Goal: Task Accomplishment & Management: Use online tool/utility

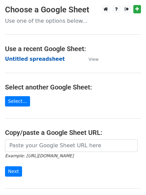
click at [35, 56] on strong "Untitled spreadsheet" at bounding box center [35, 59] width 60 height 6
click at [57, 68] on main "Choose a Google Sheet Use one of the options below... Use a recent Google Sheet…" at bounding box center [73, 109] width 146 height 208
click at [46, 60] on strong "Untitled spreadsheet" at bounding box center [35, 59] width 60 height 6
click at [74, 67] on main "Choose a Google Sheet Use one of the options below... Use a recent Google Sheet…" at bounding box center [73, 109] width 146 height 208
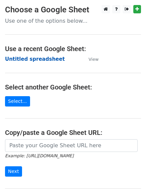
click at [45, 61] on strong "Untitled spreadsheet" at bounding box center [35, 59] width 60 height 6
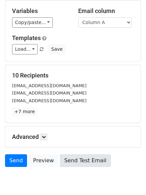
scroll to position [91, 0]
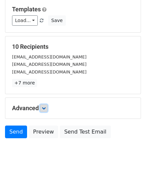
click at [45, 106] on icon at bounding box center [44, 108] width 4 height 4
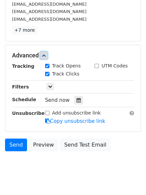
scroll to position [144, 0]
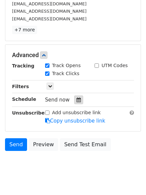
click at [77, 102] on icon at bounding box center [79, 100] width 4 height 5
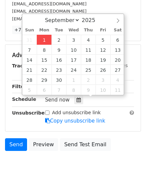
type input "2025-09-01 12:00"
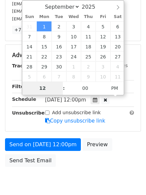
type input "4"
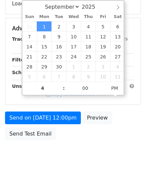
type input "2025-09-01 16:00"
click at [63, 171] on html "New Campaign Daily emails left: 50 Google Sheet: Untitled spreadsheet 1. Write …" at bounding box center [73, 27] width 146 height 342
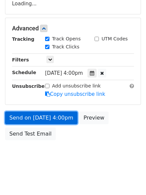
click at [54, 118] on link "Send on Sep 1 at 4:00pm" at bounding box center [41, 118] width 73 height 13
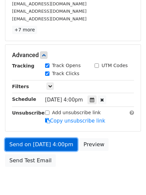
click at [55, 148] on link "Send on Sep 1 at 4:00pm" at bounding box center [41, 145] width 73 height 13
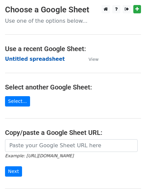
click at [49, 58] on strong "Untitled spreadsheet" at bounding box center [35, 59] width 60 height 6
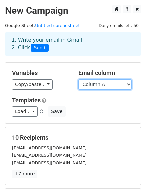
click at [105, 87] on select "Column A Column B Column C Column D Column E" at bounding box center [105, 85] width 54 height 10
click at [78, 80] on select "Column A Column B Column C Column D Column E" at bounding box center [105, 85] width 54 height 10
drag, startPoint x: 102, startPoint y: 84, endPoint x: 102, endPoint y: 89, distance: 5.0
click at [102, 84] on select "Column A Column B Column C Column D Column E" at bounding box center [105, 85] width 54 height 10
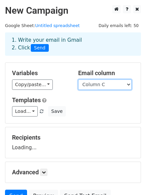
select select "Column B"
click at [78, 80] on select "Column A Column B Column C Column D Column E" at bounding box center [105, 85] width 54 height 10
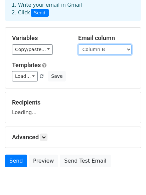
scroll to position [64, 0]
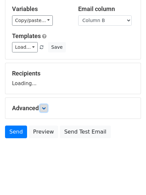
click at [43, 105] on link at bounding box center [43, 108] width 7 height 7
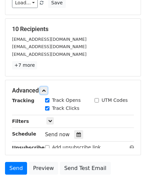
scroll to position [153, 0]
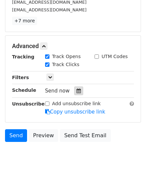
click at [77, 93] on icon at bounding box center [79, 91] width 4 height 5
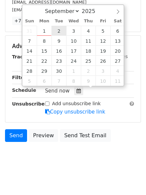
type input "2025-09-02 12:00"
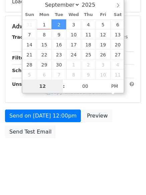
scroll to position [146, 0]
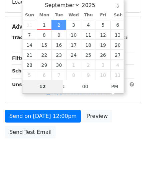
type input "5"
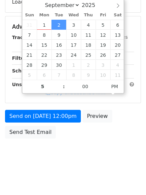
type input "2025-09-02 17:00"
click at [67, 153] on body "New Campaign Daily emails left: 50 Google Sheet: Untitled spreadsheet 1. Write …" at bounding box center [73, 14] width 146 height 310
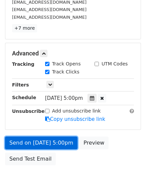
click at [66, 143] on link "Send on Sep 2 at 5:00pm" at bounding box center [41, 143] width 73 height 13
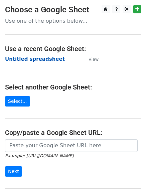
click at [51, 61] on strong "Untitled spreadsheet" at bounding box center [35, 59] width 60 height 6
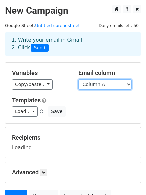
drag, startPoint x: 103, startPoint y: 85, endPoint x: 103, endPoint y: 90, distance: 4.7
click at [103, 85] on select "Column A Column B Column C Column D Column E" at bounding box center [105, 85] width 54 height 10
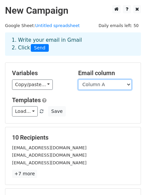
click at [103, 85] on select "Column A Column B Column C Column D Column E" at bounding box center [105, 85] width 54 height 10
select select "Column C"
click at [78, 80] on select "Column A Column B Column C Column D Column E" at bounding box center [105, 85] width 54 height 10
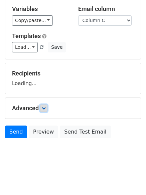
click at [45, 109] on icon at bounding box center [44, 108] width 4 height 4
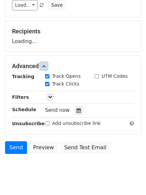
scroll to position [107, 0]
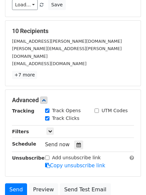
click at [79, 115] on div "Track Clicks" at bounding box center [65, 119] width 50 height 8
click at [76, 132] on div "Tracking Track Opens UTM Codes Track Clicks Filters Only include spreadsheet ro…" at bounding box center [73, 138] width 122 height 63
click at [77, 143] on icon at bounding box center [79, 145] width 4 height 5
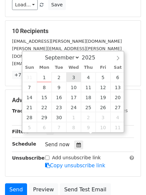
type input "2025-09-03 12:00"
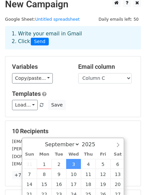
scroll to position [140, 0]
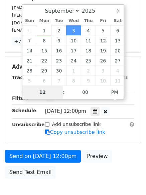
type input "6"
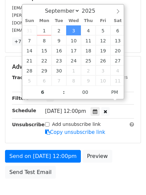
type input "2025-09-03 18:00"
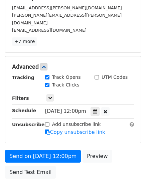
click at [80, 173] on div "Send on Sep 3 at 12:00pm Preview Send Test Email" at bounding box center [73, 166] width 146 height 32
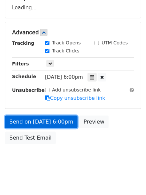
click at [55, 121] on link "Send on Sep 3 at 6:00pm" at bounding box center [41, 122] width 73 height 13
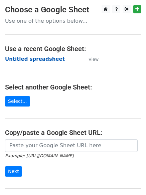
click at [49, 61] on strong "Untitled spreadsheet" at bounding box center [35, 59] width 60 height 6
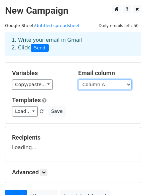
click at [107, 85] on select "Column A Column B Column C Column D Column E" at bounding box center [105, 85] width 54 height 10
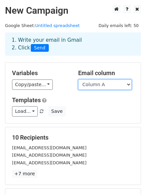
click at [103, 87] on select "Column A Column B Column C Column D Column E" at bounding box center [105, 85] width 54 height 10
select select "Column D"
click at [78, 80] on select "Column A Column B Column C Column D Column E" at bounding box center [105, 85] width 54 height 10
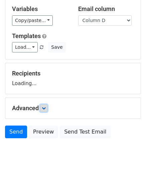
click at [46, 108] on icon at bounding box center [44, 108] width 4 height 4
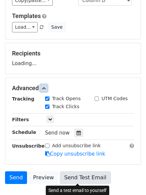
scroll to position [119, 0]
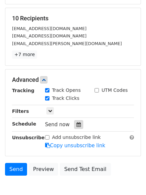
click at [77, 125] on icon at bounding box center [79, 124] width 4 height 5
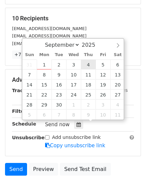
type input "2025-09-04 12:00"
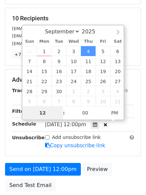
type input "7"
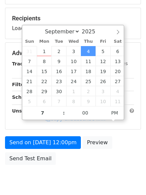
type input "2025-09-04 19:00"
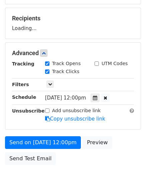
click at [89, 176] on body "New Campaign Daily emails left: 50 Google Sheet: Untitled spreadsheet 1. Write …" at bounding box center [73, 41] width 146 height 310
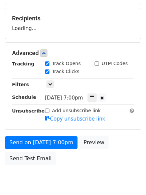
click at [63, 135] on form "Variables Copy/paste... {{Column A}} {{Column B}} {{Column C}} {{Column D}} {{C…" at bounding box center [73, 56] width 136 height 226
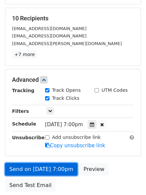
click at [60, 164] on link "Send on Sep 4 at 7:00pm" at bounding box center [41, 169] width 73 height 13
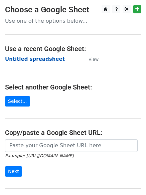
click at [42, 59] on strong "Untitled spreadsheet" at bounding box center [35, 59] width 60 height 6
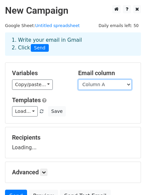
drag, startPoint x: 0, startPoint y: 0, endPoint x: 104, endPoint y: 88, distance: 136.8
click at [104, 88] on select "Column A Column B Column C Column D Column E" at bounding box center [105, 85] width 54 height 10
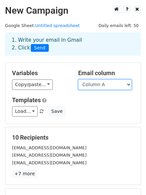
click at [106, 83] on select "Column A Column B Column C Column D Column E" at bounding box center [105, 85] width 54 height 10
select select "Column E"
click at [78, 80] on select "Column A Column B Column C Column D Column E" at bounding box center [105, 85] width 54 height 10
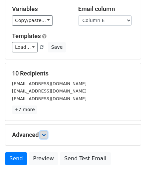
click at [46, 133] on icon at bounding box center [44, 135] width 4 height 4
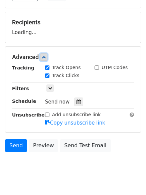
scroll to position [116, 0]
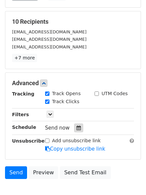
click at [77, 128] on icon at bounding box center [79, 128] width 4 height 5
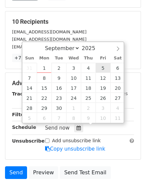
type input "[DATE] 12:00"
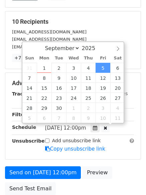
scroll to position [0, 0]
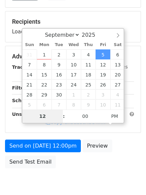
type input "8"
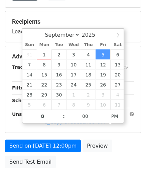
type input "[DATE] 20:00"
click at [88, 172] on div "Send on [DATE] 12:00pm Preview Send Test Email" at bounding box center [73, 156] width 146 height 32
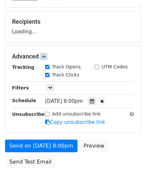
click at [62, 153] on div "Send on [DATE] 8:00pm Preview Send Test Email" at bounding box center [73, 156] width 146 height 32
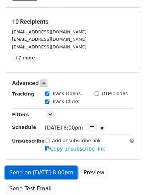
click at [61, 171] on link "Send on [DATE] 8:00pm" at bounding box center [41, 173] width 73 height 13
